Goal: Navigation & Orientation: Find specific page/section

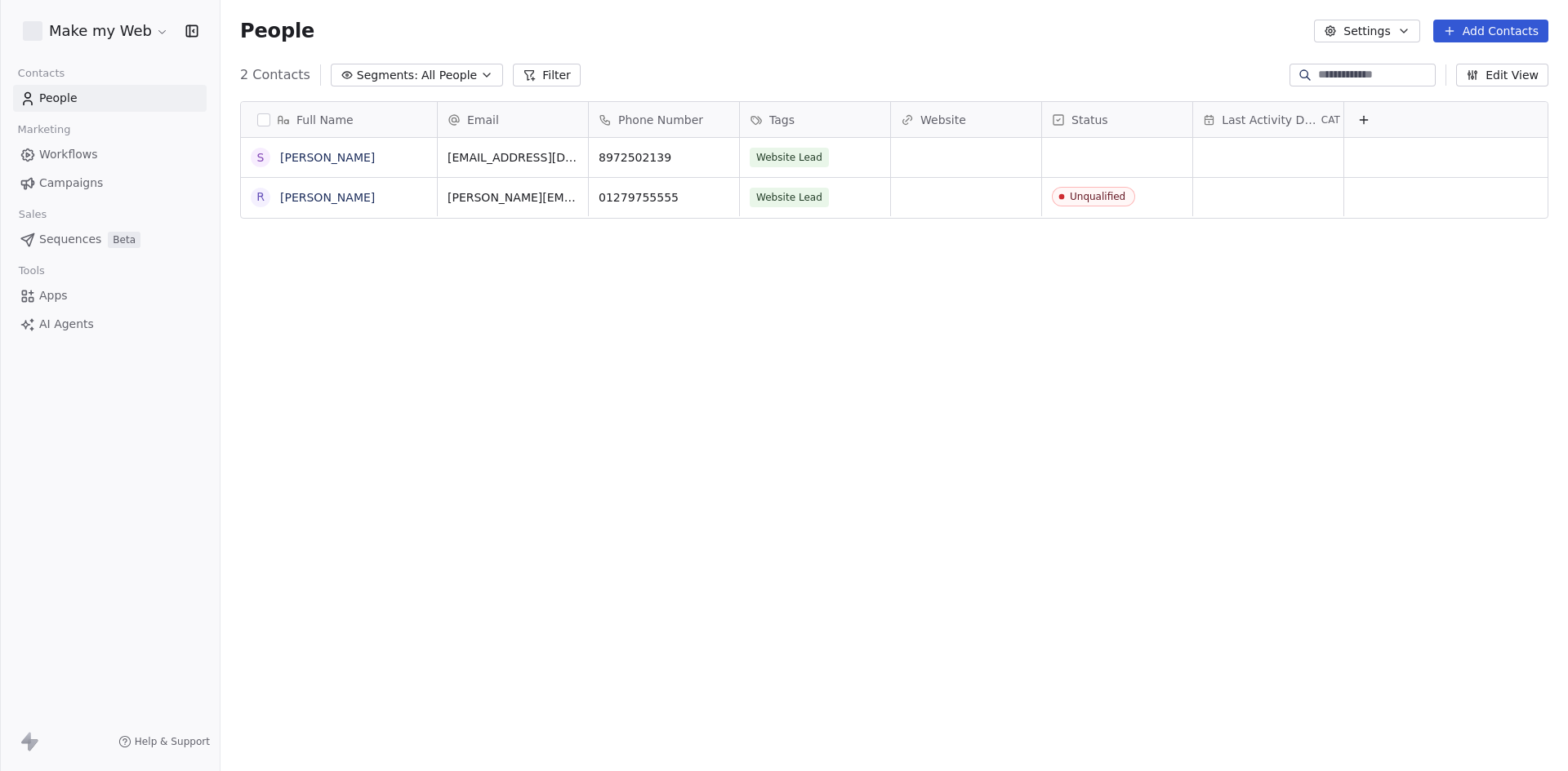
scroll to position [666, 1335]
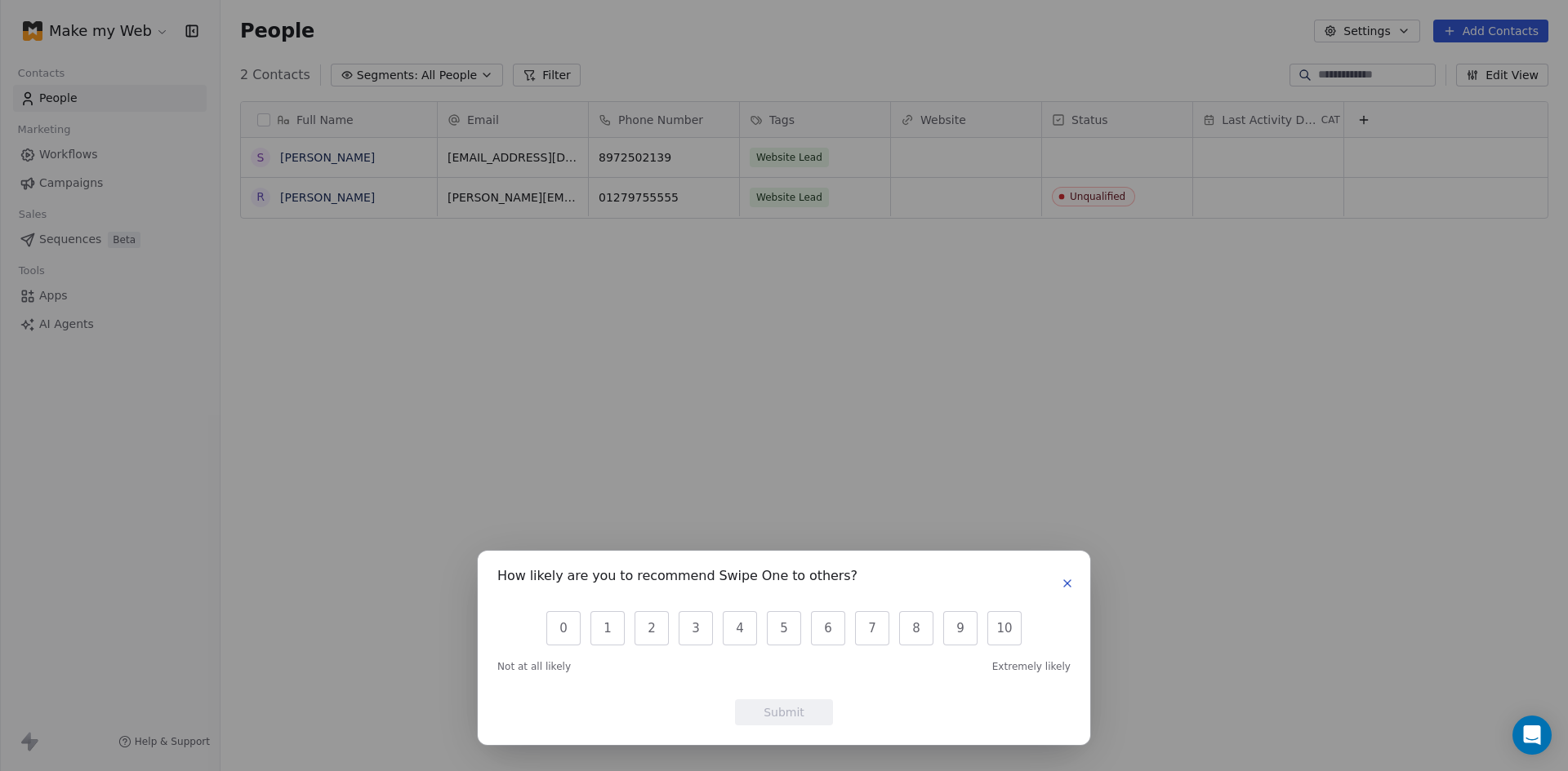
click at [1070, 583] on icon "button" at bounding box center [1067, 583] width 13 height 13
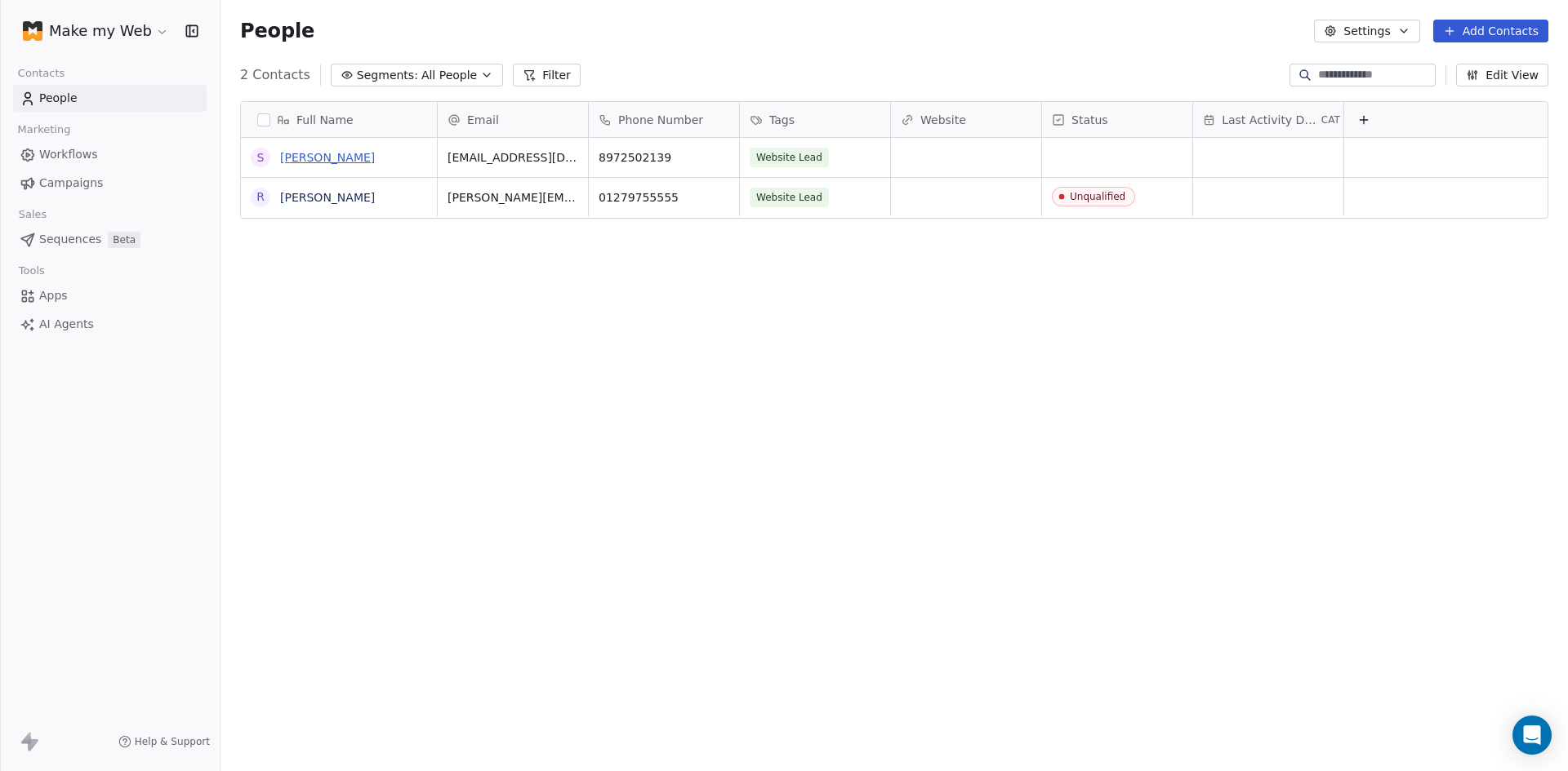
click at [329, 156] on link "[PERSON_NAME]" at bounding box center [327, 158] width 95 height 13
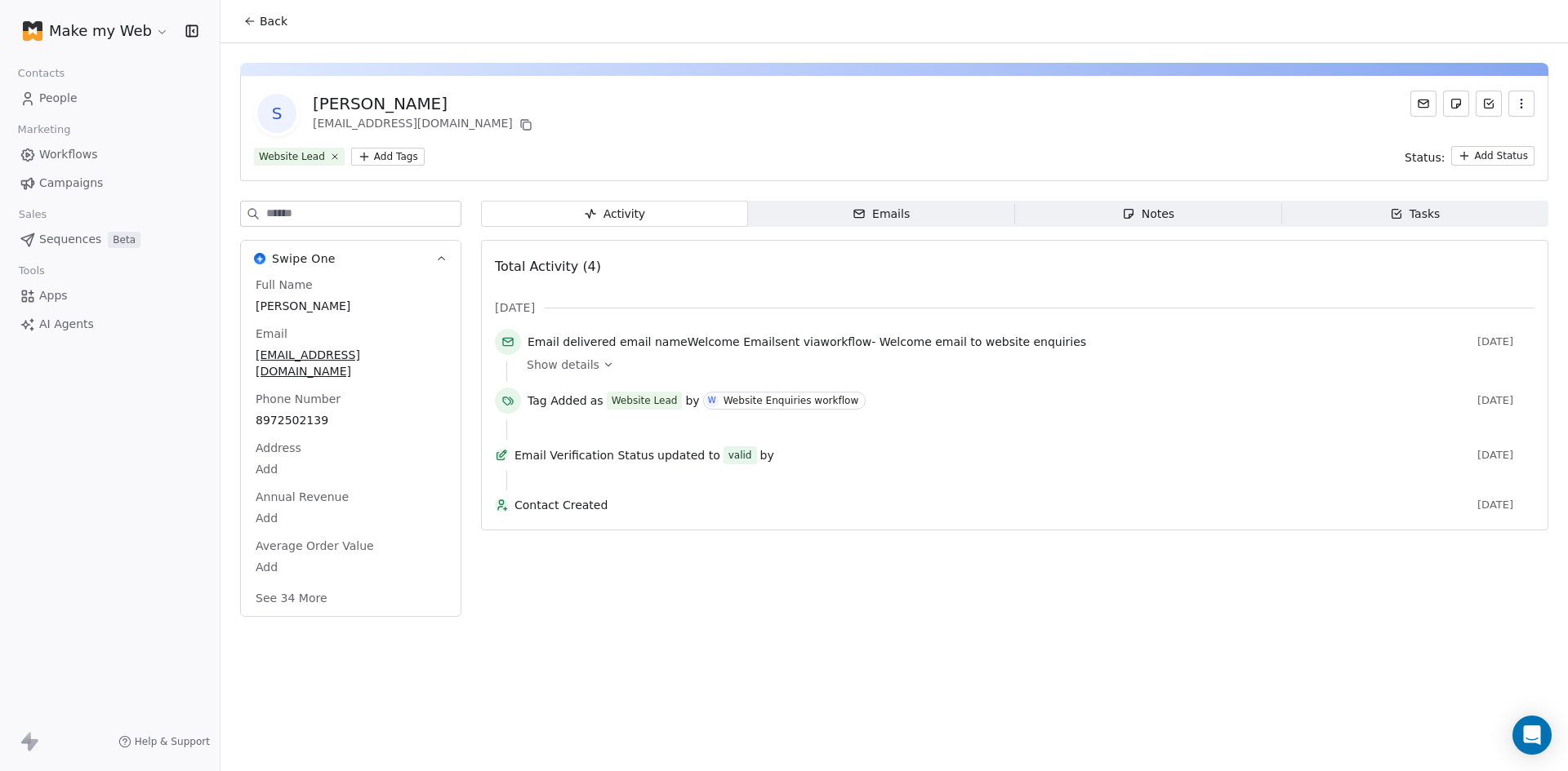
click at [1002, 341] on span "Welcome email to website enquiries" at bounding box center [982, 342] width 207 height 13
click at [72, 155] on span "Workflows" at bounding box center [68, 154] width 59 height 17
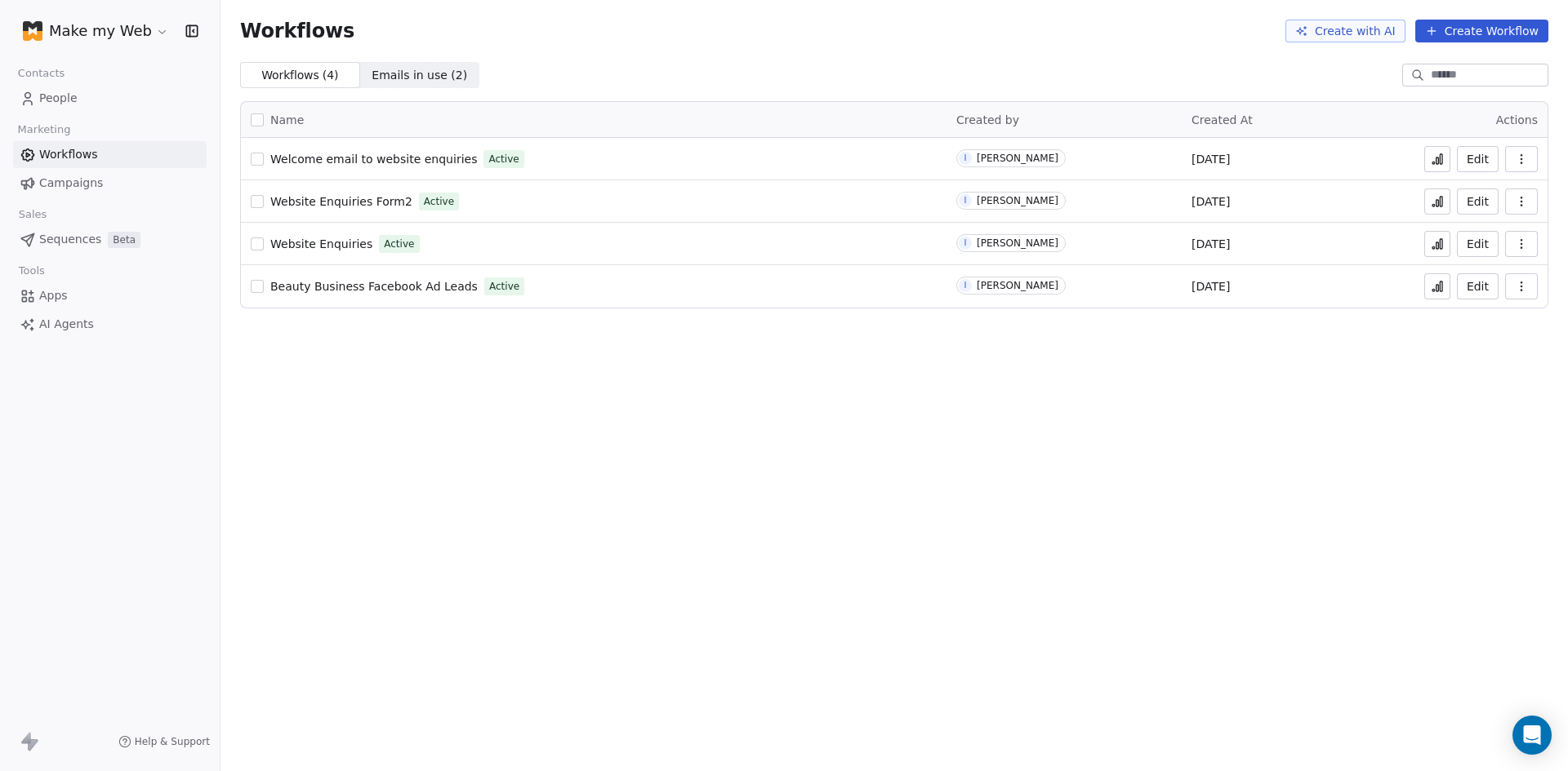
click at [55, 91] on span "People" at bounding box center [58, 98] width 38 height 17
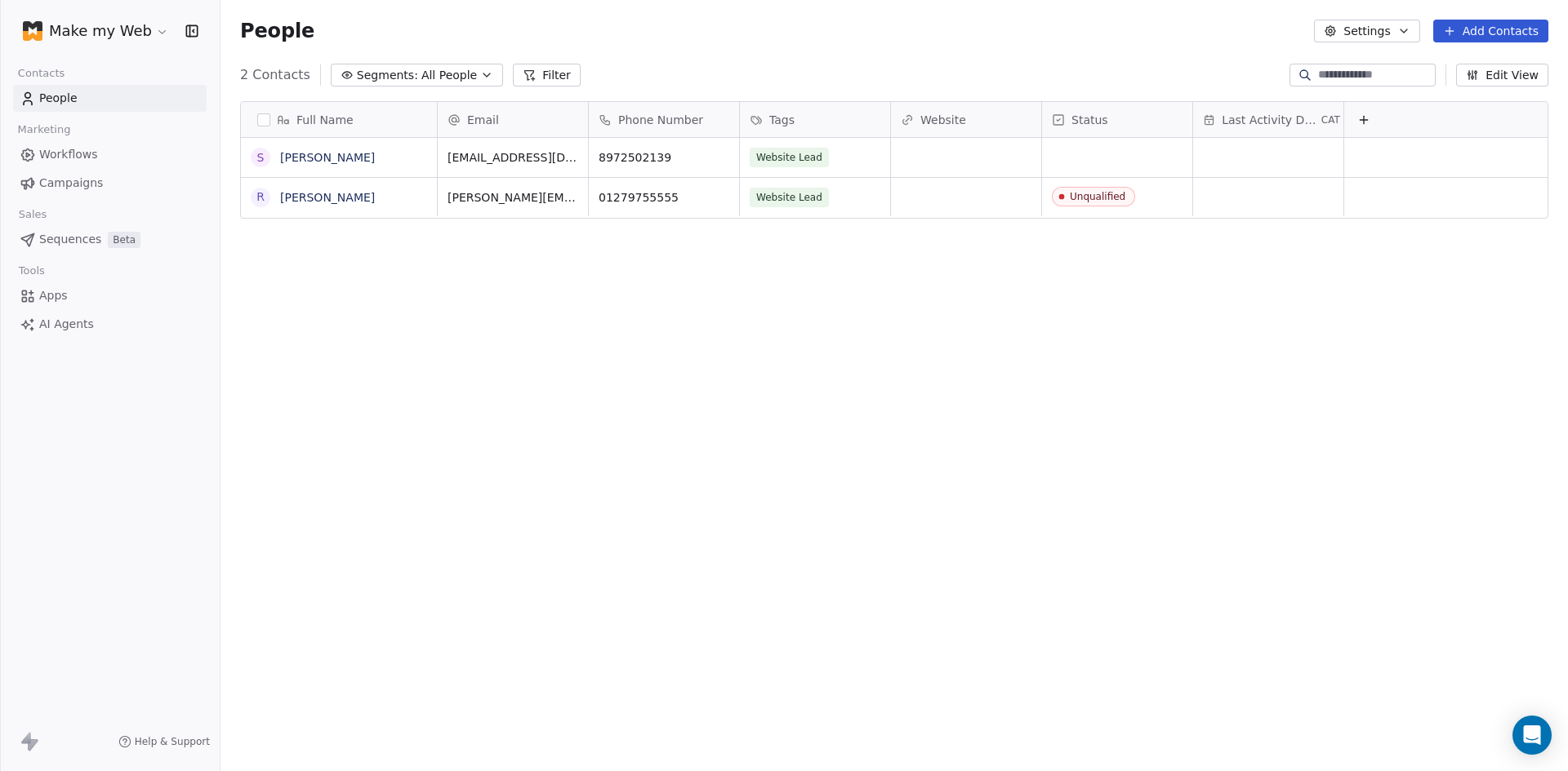
scroll to position [666, 1335]
click at [336, 151] on link "[PERSON_NAME]" at bounding box center [327, 158] width 95 height 13
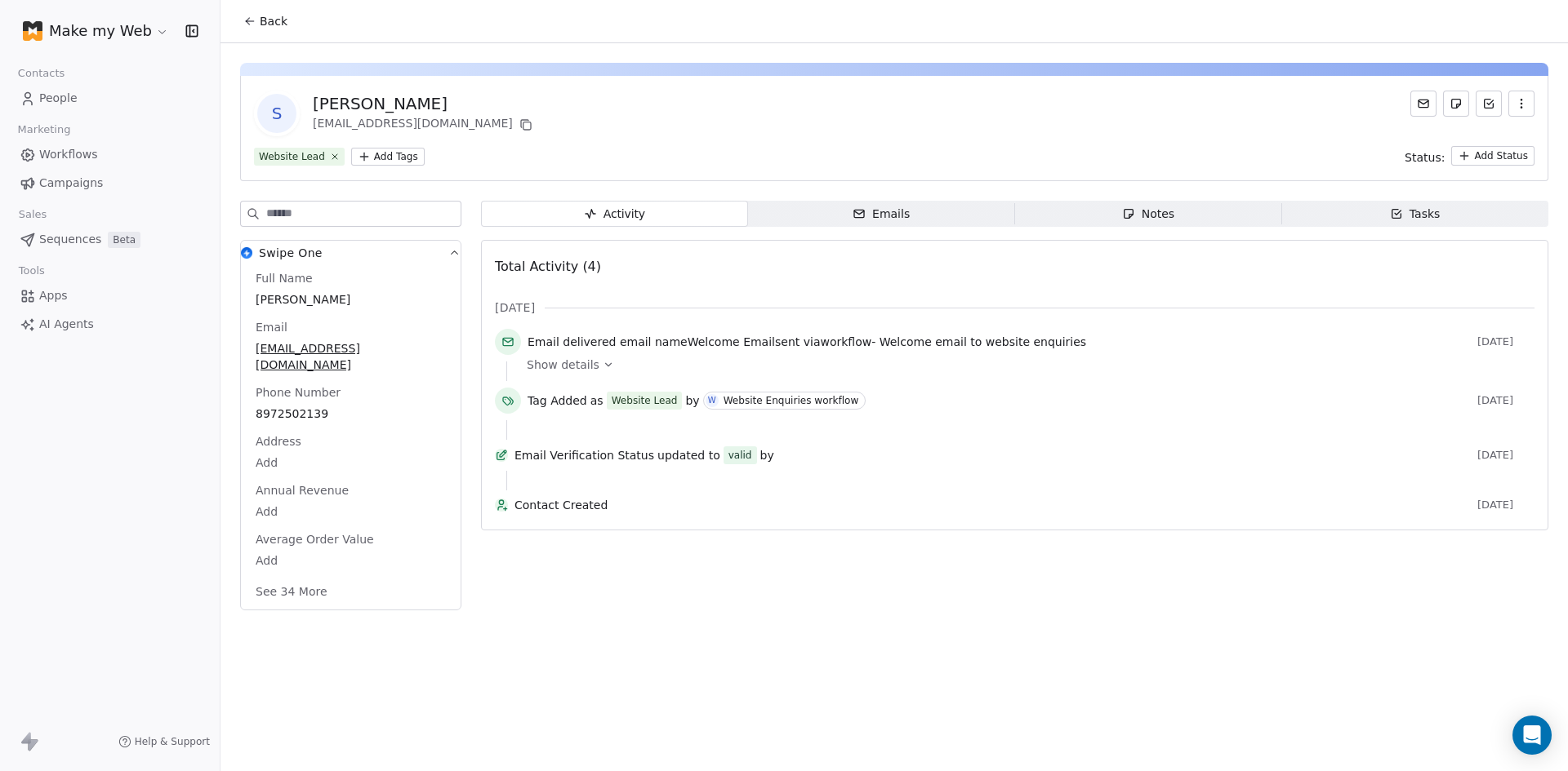
click at [755, 396] on div "Website Enquiries workflow" at bounding box center [791, 400] width 136 height 12
click at [755, 395] on div "Website Enquiries workflow" at bounding box center [791, 400] width 136 height 12
click at [708, 400] on div "W" at bounding box center [711, 400] width 8 height 13
click at [730, 400] on div "Website Enquiries workflow" at bounding box center [791, 400] width 136 height 12
click at [731, 400] on div "Website Enquiries workflow" at bounding box center [791, 400] width 136 height 12
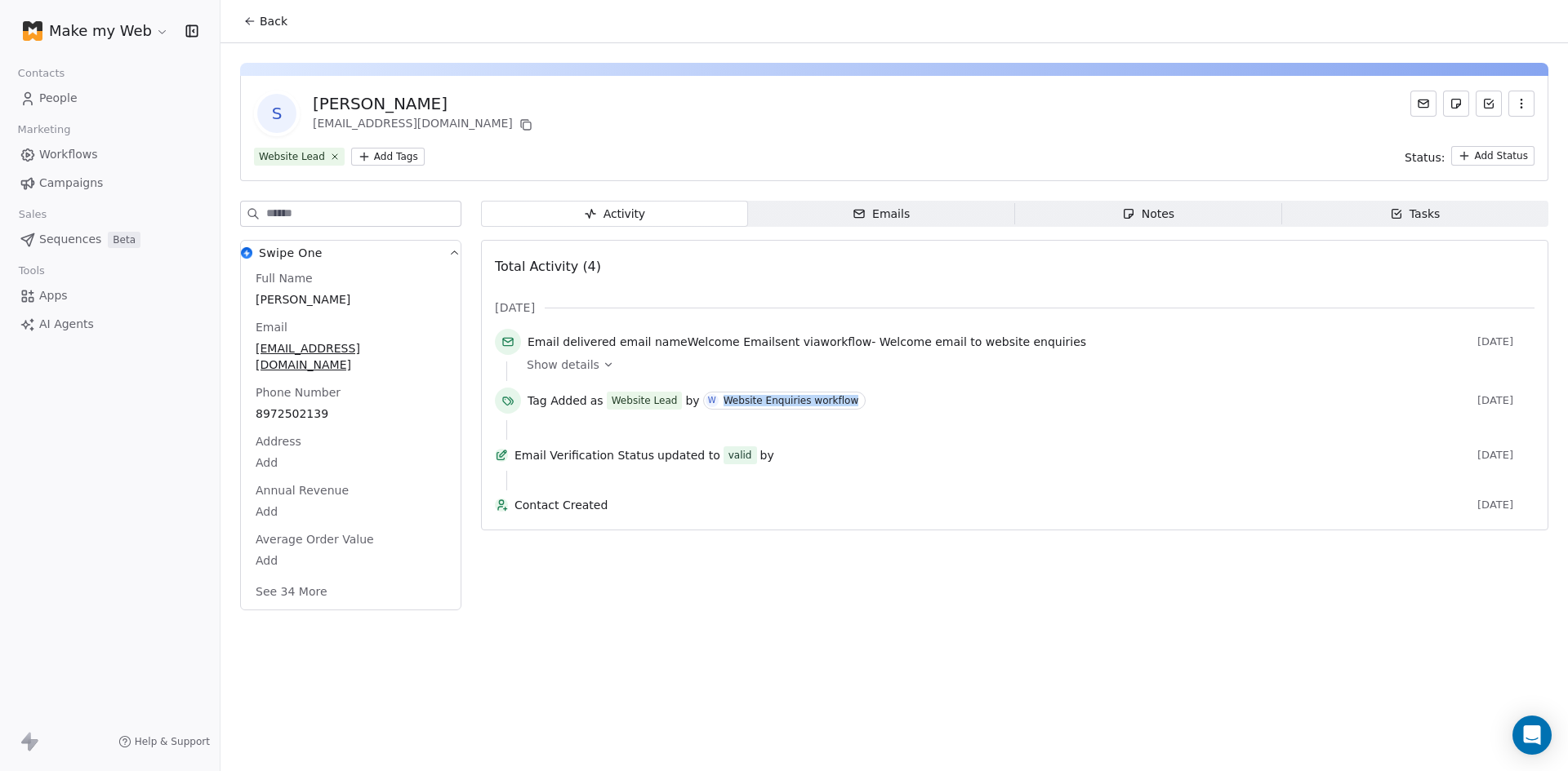
click at [731, 400] on div "Website Enquiries workflow" at bounding box center [791, 400] width 136 height 12
click at [171, 31] on div "Make my Web" at bounding box center [110, 31] width 180 height 23
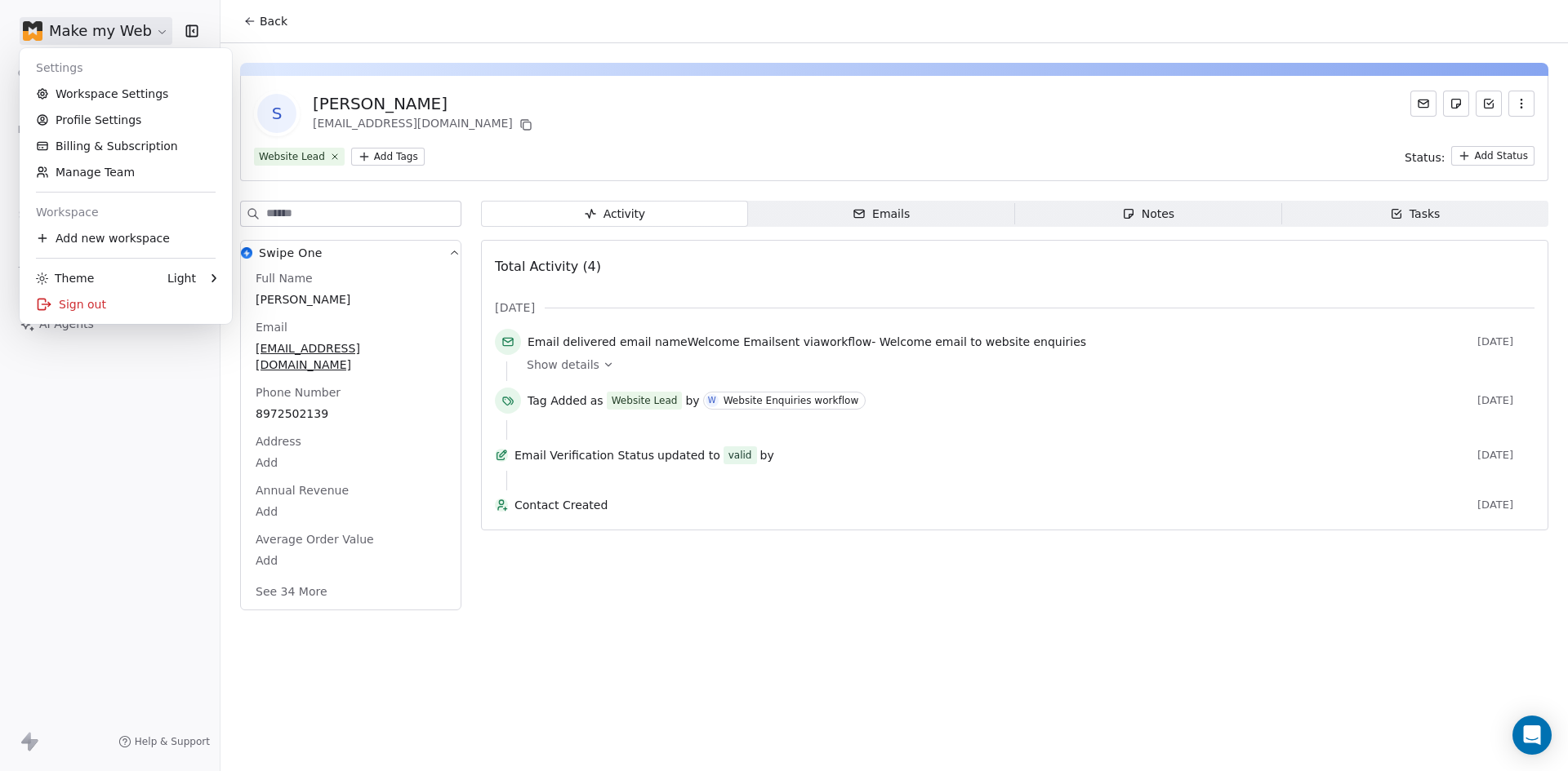
click at [157, 30] on html "Make my Web Contacts People Marketing Workflows Campaigns Sales Sequences Beta …" at bounding box center [784, 385] width 1568 height 771
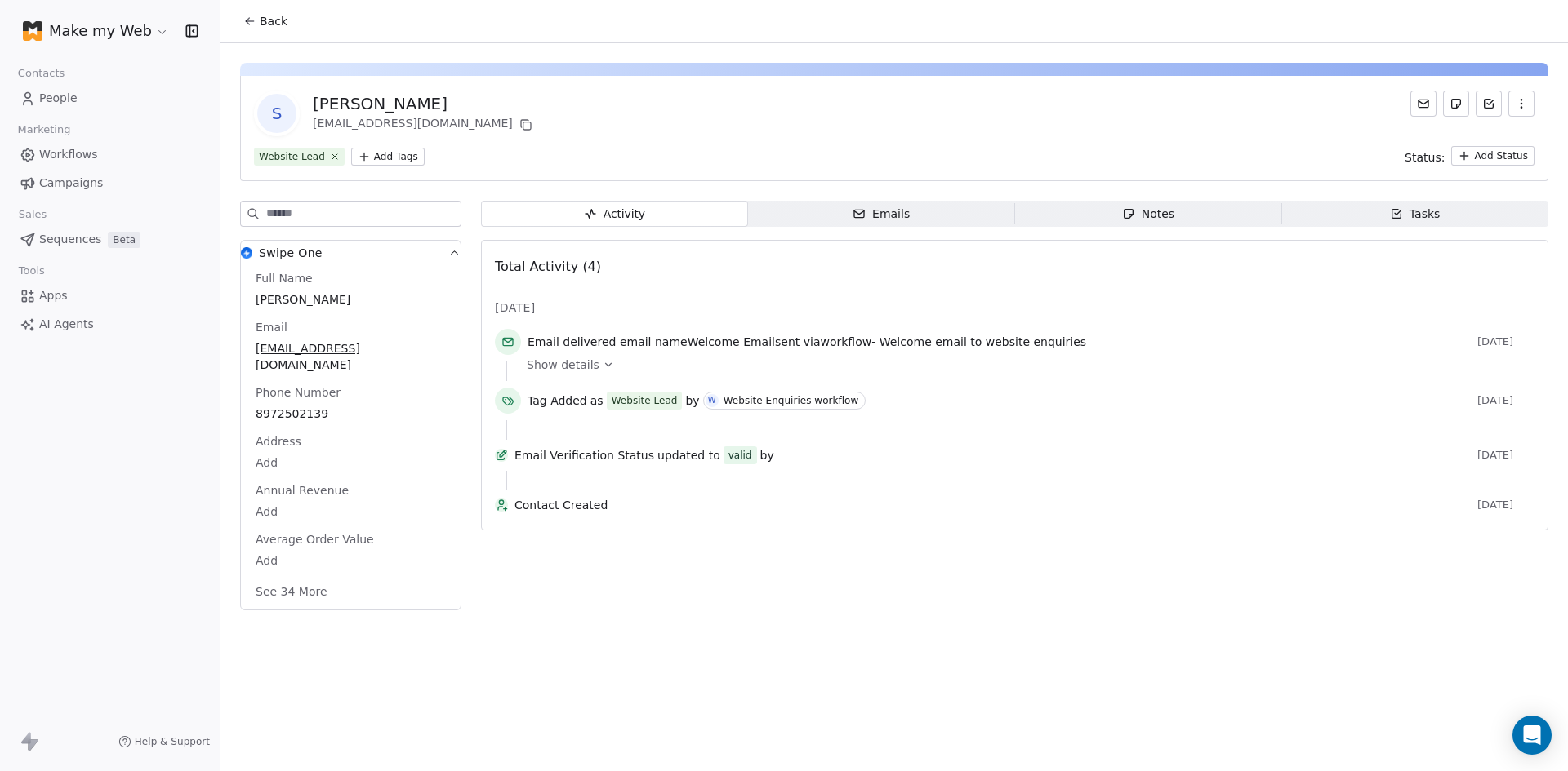
click at [59, 100] on span "People" at bounding box center [58, 98] width 38 height 17
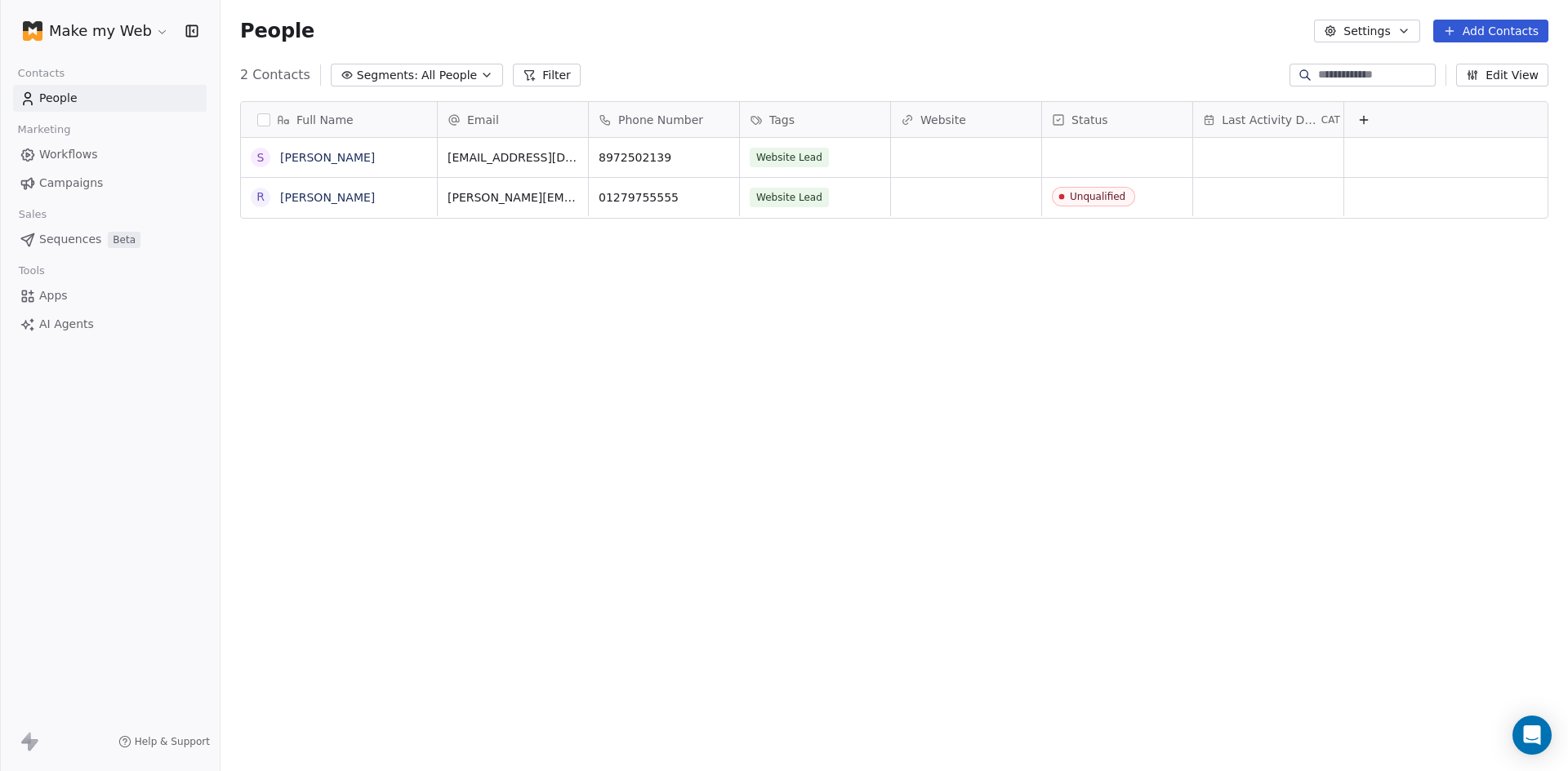
scroll to position [666, 1335]
click at [61, 148] on span "Workflows" at bounding box center [68, 154] width 59 height 17
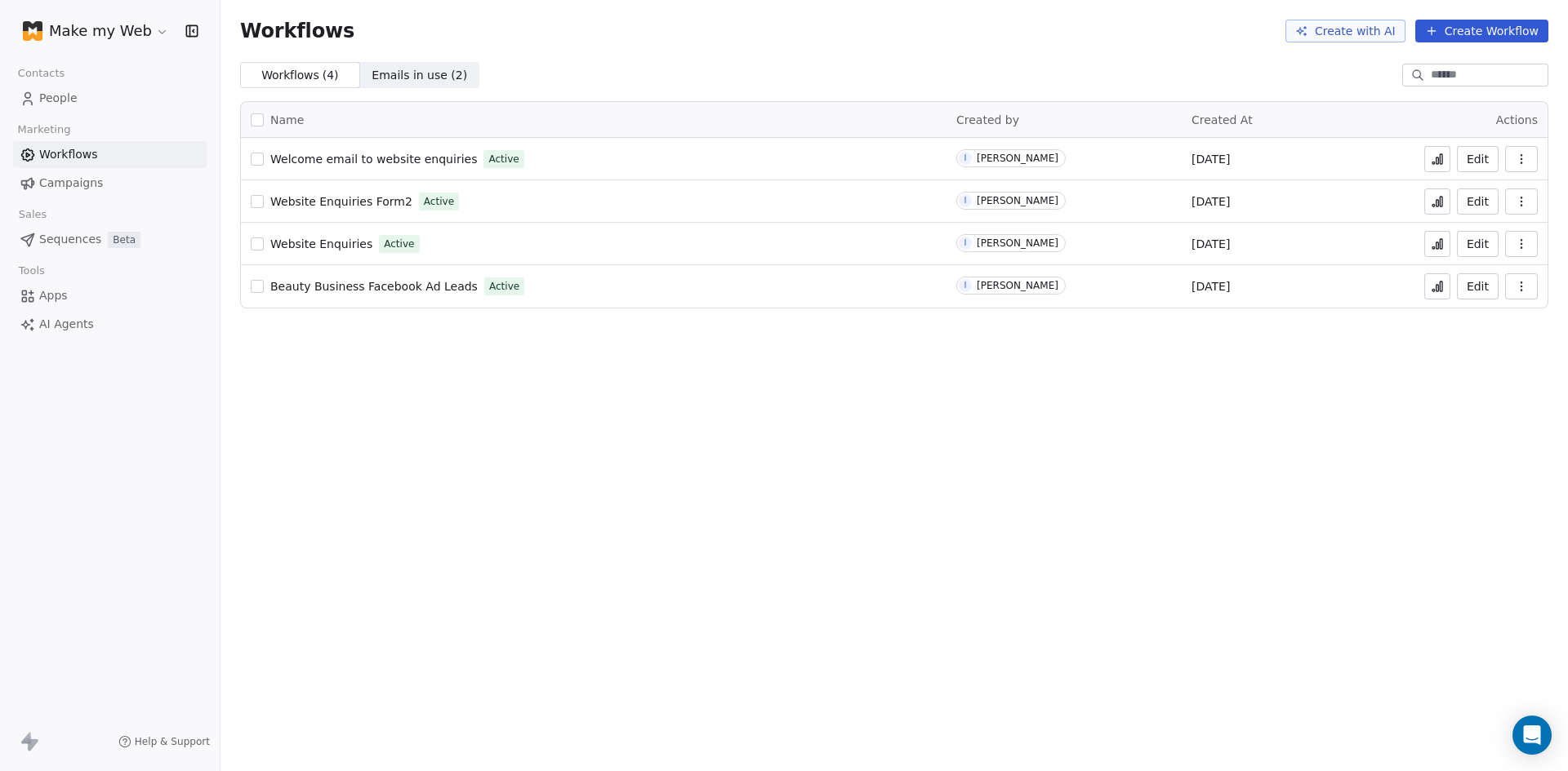
click at [309, 246] on span "Website Enquiries" at bounding box center [321, 244] width 102 height 13
click at [331, 163] on span "Welcome email to website enquiries" at bounding box center [373, 159] width 207 height 13
click at [1435, 153] on icon at bounding box center [1437, 159] width 13 height 13
click at [317, 203] on span "Website Enquiries Form2" at bounding box center [341, 201] width 142 height 13
click at [315, 196] on span "Website Enquiries Form2" at bounding box center [341, 201] width 142 height 13
